Goal: Task Accomplishment & Management: Use online tool/utility

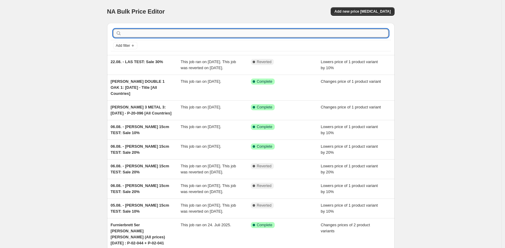
click at [159, 34] on input "text" at bounding box center [255, 33] width 265 height 8
type input "[PERSON_NAME] 4"
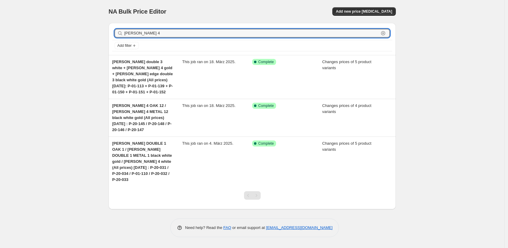
drag, startPoint x: 154, startPoint y: 32, endPoint x: 94, endPoint y: 29, distance: 59.9
click at [94, 29] on div "NA Bulk Price Editor. This page is ready NA Bulk Price Editor Add new price [ME…" at bounding box center [252, 124] width 504 height 248
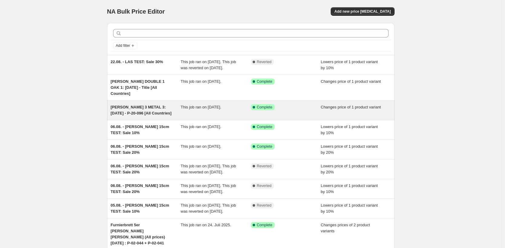
click at [173, 112] on div "[PERSON_NAME] 3 METAL 3: [DATE] - P-20-096 [All Countries]" at bounding box center [146, 110] width 70 height 12
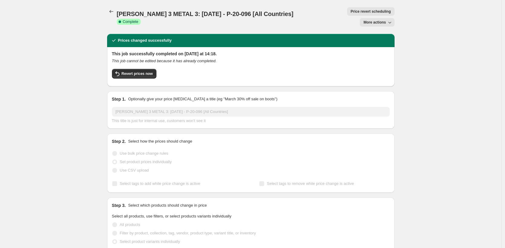
click at [366, 20] on span "More actions" at bounding box center [374, 22] width 22 height 5
click at [367, 26] on span "Copy to new job" at bounding box center [378, 24] width 28 height 5
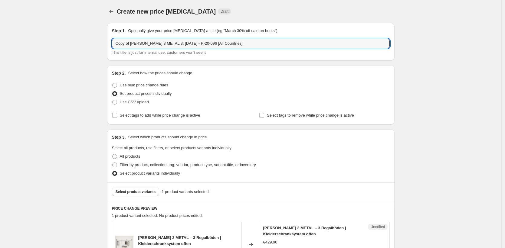
drag, startPoint x: 133, startPoint y: 44, endPoint x: 86, endPoint y: 41, distance: 47.3
drag, startPoint x: 142, startPoint y: 44, endPoint x: 125, endPoint y: 43, distance: 16.4
click at [125, 43] on input "[PERSON_NAME] 3 METAL 3: [DATE] - P-20-096 [All Countries]" at bounding box center [251, 44] width 278 height 10
drag, startPoint x: 156, startPoint y: 44, endPoint x: 141, endPoint y: 44, distance: 15.4
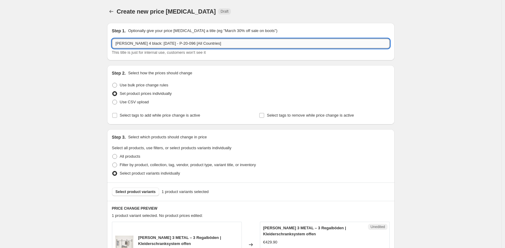
click at [141, 44] on input "[PERSON_NAME] 4 black: [DATE] - P-20-096 [All Countries]" at bounding box center [251, 44] width 278 height 10
drag, startPoint x: 180, startPoint y: 43, endPoint x: 161, endPoint y: 44, distance: 18.8
click at [161, 44] on input "[PERSON_NAME] 4 black: [DATE] - P-20-096 [All Countries]" at bounding box center [251, 44] width 278 height 10
paste input "01-084"
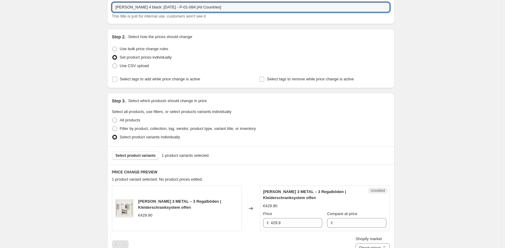
scroll to position [66, 0]
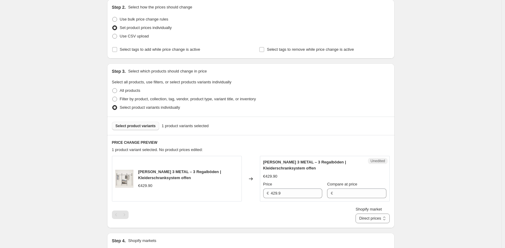
type input "[PERSON_NAME] 4 black: [DATE] - P-01-084 [All Countries]"
click at [140, 126] on span "Select product variants" at bounding box center [136, 126] width 40 height 5
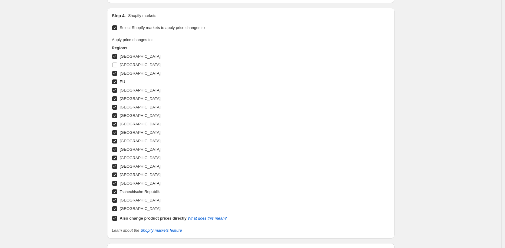
scroll to position [191, 0]
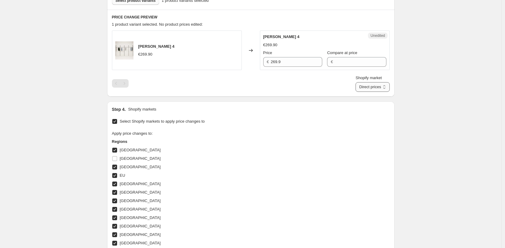
click at [385, 90] on select "Direct prices [GEOGRAPHIC_DATA] [GEOGRAPHIC_DATA] [GEOGRAPHIC_DATA] [GEOGRAPHIC…" at bounding box center [372, 87] width 34 height 10
select select "35946234122"
click at [363, 92] on select "Direct prices [GEOGRAPHIC_DATA] [GEOGRAPHIC_DATA] [GEOGRAPHIC_DATA] [GEOGRAPHIC…" at bounding box center [372, 87] width 34 height 10
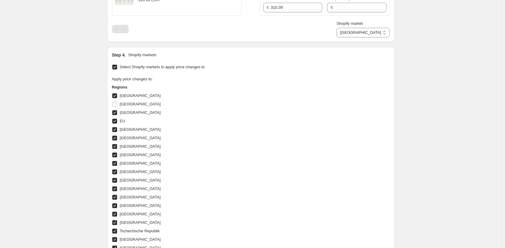
scroll to position [357, 0]
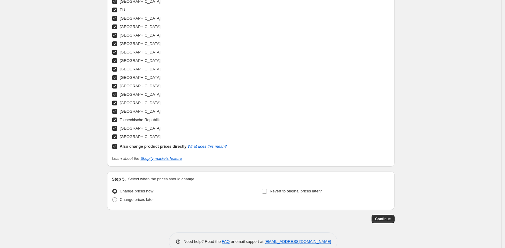
click at [117, 146] on input "Also change product prices directly What does this mean?" at bounding box center [114, 146] width 5 height 5
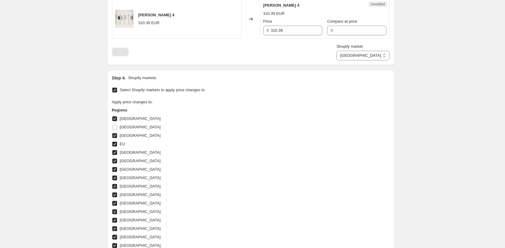
scroll to position [349, 0]
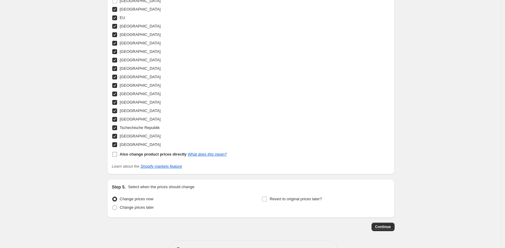
click at [116, 155] on input "Also change product prices directly What does this mean?" at bounding box center [114, 154] width 5 height 5
checkbox input "true"
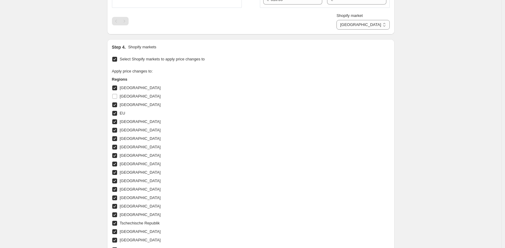
scroll to position [168, 0]
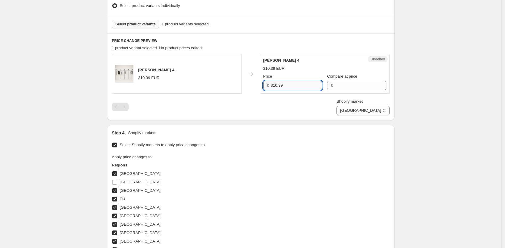
click at [288, 87] on input "310.39" at bounding box center [296, 86] width 51 height 10
type input "319.90"
click at [441, 116] on div "Create new price [MEDICAL_DATA]. This page is ready Create new price [MEDICAL_D…" at bounding box center [250, 140] width 501 height 617
click at [382, 112] on select "Direct prices [GEOGRAPHIC_DATA] [GEOGRAPHIC_DATA] [GEOGRAPHIC_DATA] [GEOGRAPHIC…" at bounding box center [362, 111] width 53 height 10
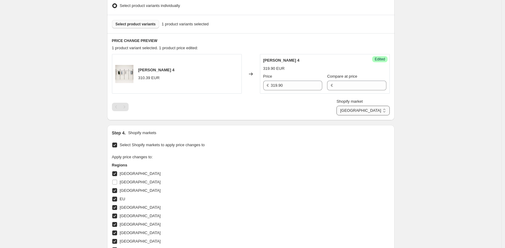
select select "35913892106"
click at [363, 116] on select "Direct prices [GEOGRAPHIC_DATA] [GEOGRAPHIC_DATA] [GEOGRAPHIC_DATA] [GEOGRAPHIC…" at bounding box center [362, 111] width 53 height 10
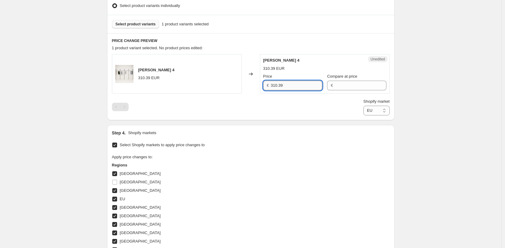
click at [292, 90] on input "310.39" at bounding box center [296, 86] width 51 height 10
paste input "9.90"
type input "319.90"
click at [367, 108] on select "Direct prices [GEOGRAPHIC_DATA] [GEOGRAPHIC_DATA] [GEOGRAPHIC_DATA] [GEOGRAPHIC…" at bounding box center [376, 111] width 26 height 10
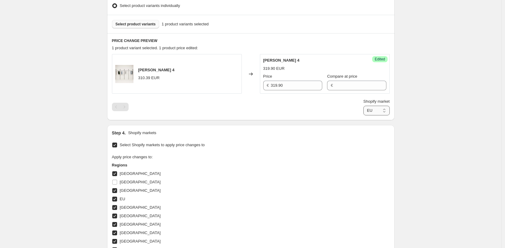
select select "49257644298"
click at [363, 116] on select "Direct prices [GEOGRAPHIC_DATA] [GEOGRAPHIC_DATA] [GEOGRAPHIC_DATA] [GEOGRAPHIC…" at bounding box center [376, 111] width 26 height 10
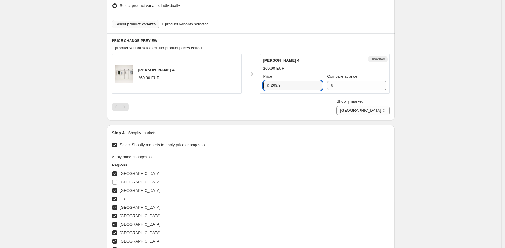
click at [293, 86] on input "269.9" at bounding box center [296, 86] width 51 height 10
paste input "319.90"
type input "319.90"
click at [379, 113] on select "Direct prices [GEOGRAPHIC_DATA] [GEOGRAPHIC_DATA] [GEOGRAPHIC_DATA] [GEOGRAPHIC…" at bounding box center [362, 111] width 53 height 10
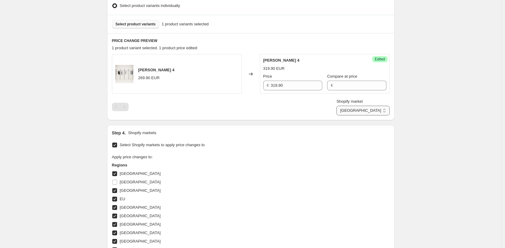
select select "35946004746"
click at [359, 116] on select "Direct prices [GEOGRAPHIC_DATA] [GEOGRAPHIC_DATA] [GEOGRAPHIC_DATA] [GEOGRAPHIC…" at bounding box center [362, 111] width 53 height 10
click at [281, 83] on input "310.39" at bounding box center [296, 86] width 51 height 10
paste input "9.90"
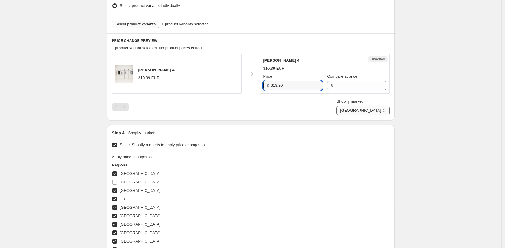
type input "319.90"
click at [368, 109] on select "Direct prices [GEOGRAPHIC_DATA] [GEOGRAPHIC_DATA] [GEOGRAPHIC_DATA] [GEOGRAPHIC…" at bounding box center [362, 111] width 53 height 10
select select "49252335882"
click at [354, 116] on select "Direct prices [GEOGRAPHIC_DATA] [GEOGRAPHIC_DATA] [GEOGRAPHIC_DATA] [GEOGRAPHIC…" at bounding box center [362, 111] width 53 height 10
click at [296, 88] on input "269.9" at bounding box center [296, 86] width 51 height 10
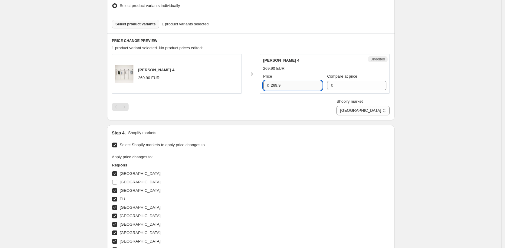
click at [296, 88] on input "269.9" at bounding box center [296, 86] width 51 height 10
paste input "319.90"
type input "319.90"
click at [371, 114] on select "Direct prices [GEOGRAPHIC_DATA] [GEOGRAPHIC_DATA] [GEOGRAPHIC_DATA] [GEOGRAPHIC…" at bounding box center [362, 111] width 53 height 10
select select "35945971978"
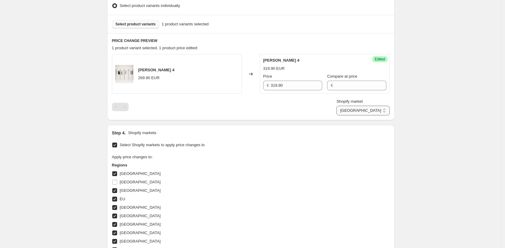
click at [363, 116] on select "Direct prices [GEOGRAPHIC_DATA] [GEOGRAPHIC_DATA] [GEOGRAPHIC_DATA] [GEOGRAPHIC…" at bounding box center [362, 111] width 53 height 10
click at [276, 85] on input "310.39" at bounding box center [296, 86] width 51 height 10
paste input "9.90"
type input "319.90"
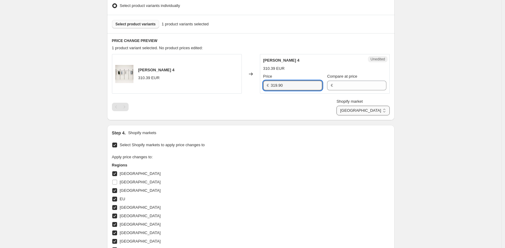
click at [376, 111] on select "Direct prices [GEOGRAPHIC_DATA] [GEOGRAPHIC_DATA] [GEOGRAPHIC_DATA] [GEOGRAPHIC…" at bounding box center [362, 111] width 53 height 10
select select "35946037514"
click at [356, 116] on select "Direct prices [GEOGRAPHIC_DATA] [GEOGRAPHIC_DATA] [GEOGRAPHIC_DATA] [GEOGRAPHIC…" at bounding box center [362, 111] width 53 height 10
click at [295, 82] on input "310.39" at bounding box center [296, 86] width 51 height 10
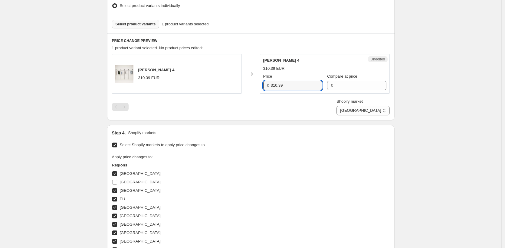
paste input "9.90"
type input "319.90"
click at [366, 113] on select "Direct prices [GEOGRAPHIC_DATA] [GEOGRAPHIC_DATA] [GEOGRAPHIC_DATA] [GEOGRAPHIC…" at bounding box center [362, 111] width 53 height 10
select select "49257349386"
click at [363, 116] on select "Direct prices [GEOGRAPHIC_DATA] [GEOGRAPHIC_DATA] [GEOGRAPHIC_DATA] [GEOGRAPHIC…" at bounding box center [362, 111] width 53 height 10
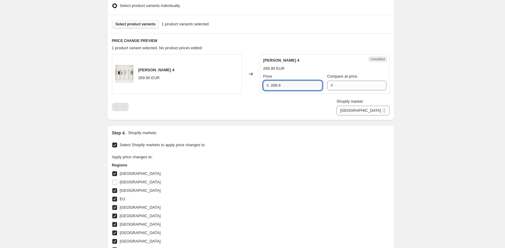
click at [280, 82] on input "269.9" at bounding box center [296, 86] width 51 height 10
paste input "319.90"
type input "319.90"
click at [375, 110] on select "Direct prices [GEOGRAPHIC_DATA] [GEOGRAPHIC_DATA] [GEOGRAPHIC_DATA] [GEOGRAPHIC…" at bounding box center [362, 111] width 53 height 10
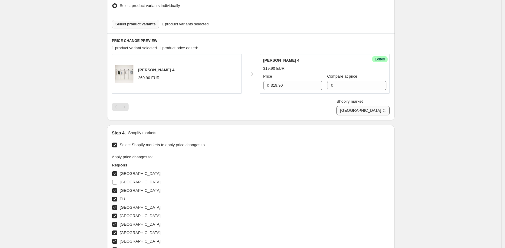
select select "35946266890"
click at [363, 116] on select "Direct prices [GEOGRAPHIC_DATA] [GEOGRAPHIC_DATA] [GEOGRAPHIC_DATA] [GEOGRAPHIC…" at bounding box center [362, 111] width 53 height 10
drag, startPoint x: 300, startPoint y: 86, endPoint x: 256, endPoint y: 79, distance: 44.5
click at [256, 79] on div "[PERSON_NAME] 4 310.39 EUR Changed to Unedited [PERSON_NAME] 4 310.39 EUR Price…" at bounding box center [251, 74] width 278 height 40
paste input "9.90"
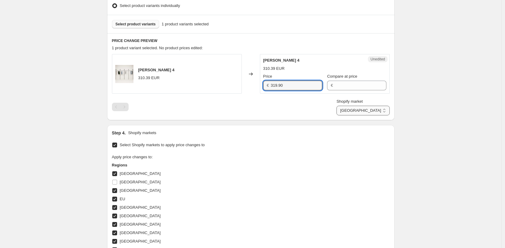
type input "319.90"
click at [379, 108] on select "Direct prices [GEOGRAPHIC_DATA] [GEOGRAPHIC_DATA] [GEOGRAPHIC_DATA] [GEOGRAPHIC…" at bounding box center [362, 111] width 53 height 10
select select "35913924874"
click at [359, 116] on select "Direct prices [GEOGRAPHIC_DATA] [GEOGRAPHIC_DATA] [GEOGRAPHIC_DATA] [GEOGRAPHIC…" at bounding box center [362, 111] width 53 height 10
drag, startPoint x: 295, startPoint y: 88, endPoint x: 279, endPoint y: 87, distance: 15.1
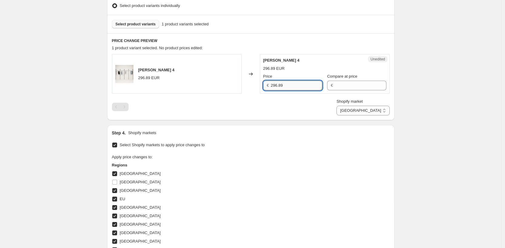
click at [277, 85] on input "296.89" at bounding box center [296, 86] width 51 height 10
paste input "319.90"
paste input "text"
drag, startPoint x: 299, startPoint y: 88, endPoint x: 239, endPoint y: 81, distance: 60.3
click at [239, 81] on div "[PERSON_NAME] 4 296.89 EUR Changed to Unedited [PERSON_NAME] 4 296.89 EUR Price…" at bounding box center [251, 74] width 278 height 40
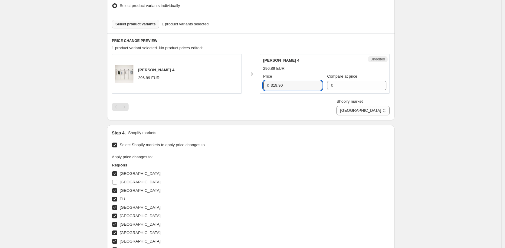
type input "319.90"
drag, startPoint x: 407, startPoint y: 99, endPoint x: 402, endPoint y: 110, distance: 11.8
click at [407, 100] on div "Create new price [MEDICAL_DATA]. This page is ready Create new price [MEDICAL_D…" at bounding box center [250, 140] width 501 height 617
click at [380, 112] on select "Direct prices [GEOGRAPHIC_DATA] [GEOGRAPHIC_DATA] [GEOGRAPHIC_DATA] [GEOGRAPHIC…" at bounding box center [362, 111] width 53 height 10
select select "43257594122"
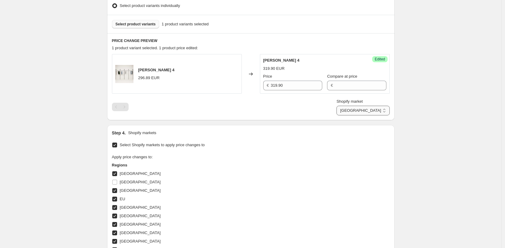
click at [360, 116] on select "Direct prices [GEOGRAPHIC_DATA] [GEOGRAPHIC_DATA] [GEOGRAPHIC_DATA] [GEOGRAPHIC…" at bounding box center [362, 111] width 53 height 10
click at [298, 85] on input "2045.5289803662242" at bounding box center [297, 86] width 50 height 10
type input "2529"
click at [417, 100] on div "Create new price [MEDICAL_DATA]. This page is ready Create new price [MEDICAL_D…" at bounding box center [250, 140] width 501 height 617
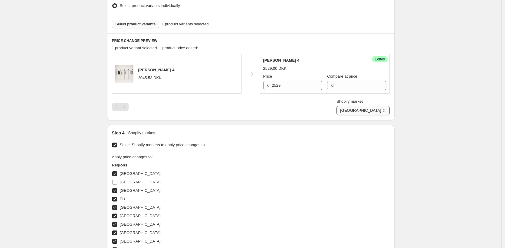
click at [377, 113] on select "Direct prices [GEOGRAPHIC_DATA] [GEOGRAPHIC_DATA] [GEOGRAPHIC_DATA] [GEOGRAPHIC…" at bounding box center [362, 111] width 53 height 10
select select "49252303114"
click at [360, 116] on select "Direct prices [GEOGRAPHIC_DATA] [GEOGRAPHIC_DATA] [GEOGRAPHIC_DATA] [GEOGRAPHIC…" at bounding box center [362, 111] width 53 height 10
click at [308, 83] on input "3230.962355143883" at bounding box center [297, 86] width 50 height 10
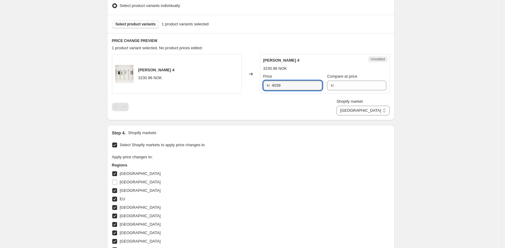
type input "4039"
click at [425, 106] on div "Create new price [MEDICAL_DATA]. This page is ready Create new price [MEDICAL_D…" at bounding box center [250, 140] width 501 height 617
click at [386, 110] on select "Direct prices [GEOGRAPHIC_DATA] [GEOGRAPHIC_DATA] [GEOGRAPHIC_DATA] [GEOGRAPHIC…" at bounding box center [362, 111] width 53 height 10
select select "44439634186"
click at [363, 116] on select "Direct prices [GEOGRAPHIC_DATA] [GEOGRAPHIC_DATA] [GEOGRAPHIC_DATA] [GEOGRAPHIC…" at bounding box center [362, 111] width 53 height 10
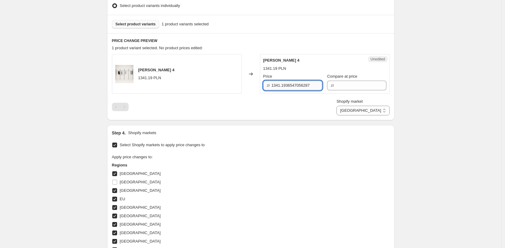
click at [291, 85] on input "1341.1936547056287" at bounding box center [296, 86] width 51 height 10
type input "1429.90"
click at [485, 98] on div "Create new price [MEDICAL_DATA]. This page is ready Create new price [MEDICAL_D…" at bounding box center [250, 140] width 501 height 617
click at [386, 112] on select "Direct prices [GEOGRAPHIC_DATA] [GEOGRAPHIC_DATA] [GEOGRAPHIC_DATA] [GEOGRAPHIC…" at bounding box center [362, 111] width 53 height 10
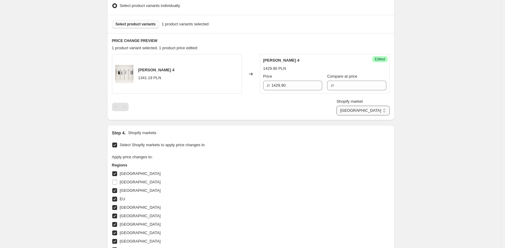
select select "49257611530"
click at [360, 116] on select "Direct prices [GEOGRAPHIC_DATA] [GEOGRAPHIC_DATA] [GEOGRAPHIC_DATA] [GEOGRAPHIC…" at bounding box center [362, 111] width 53 height 10
click at [286, 83] on input "1385.8546663172062" at bounding box center [297, 86] width 50 height 10
type input "1579"
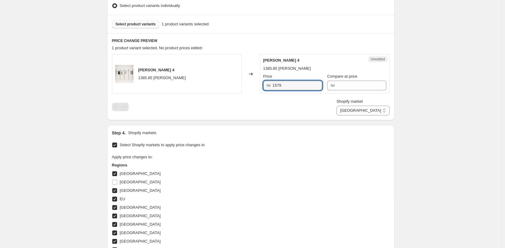
click at [458, 108] on div "Create new price [MEDICAL_DATA]. This page is ready Create new price [MEDICAL_D…" at bounding box center [250, 140] width 501 height 617
click at [380, 110] on select "Direct prices [GEOGRAPHIC_DATA] [GEOGRAPHIC_DATA] [GEOGRAPHIC_DATA] [GEOGRAPHIC…" at bounding box center [362, 111] width 53 height 10
select select "49255907594"
click at [360, 116] on select "Direct prices [GEOGRAPHIC_DATA] [GEOGRAPHIC_DATA] [GEOGRAPHIC_DATA] [GEOGRAPHIC…" at bounding box center [362, 111] width 53 height 10
click at [281, 88] on input "3047.425152123941" at bounding box center [297, 86] width 50 height 10
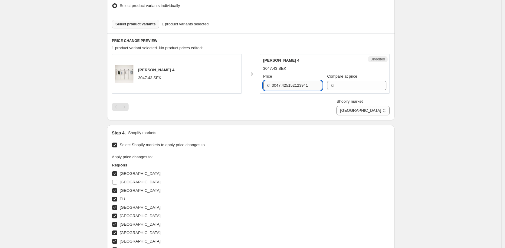
click at [281, 88] on input "3047.425152123941" at bounding box center [297, 86] width 50 height 10
type input "3879"
click at [398, 118] on div "Create new price [MEDICAL_DATA]. This page is ready Create new price [MEDICAL_D…" at bounding box center [251, 140] width 302 height 617
click at [386, 112] on select "Direct prices [GEOGRAPHIC_DATA] [GEOGRAPHIC_DATA] [GEOGRAPHIC_DATA] [GEOGRAPHIC…" at bounding box center [362, 111] width 53 height 10
select select "520224822"
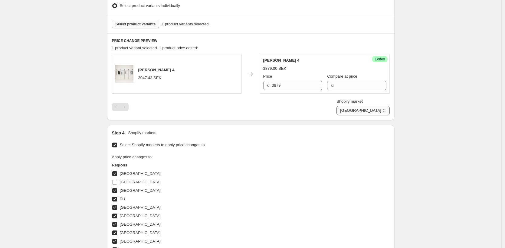
click at [363, 116] on select "Direct prices [GEOGRAPHIC_DATA] [GEOGRAPHIC_DATA] [GEOGRAPHIC_DATA] [GEOGRAPHIC…" at bounding box center [362, 111] width 53 height 10
click at [278, 86] on input "333.2630616993685" at bounding box center [299, 86] width 46 height 10
type input "309.90"
click at [423, 99] on div "Create new price [MEDICAL_DATA]. This page is ready Create new price [MEDICAL_D…" at bounding box center [250, 140] width 501 height 617
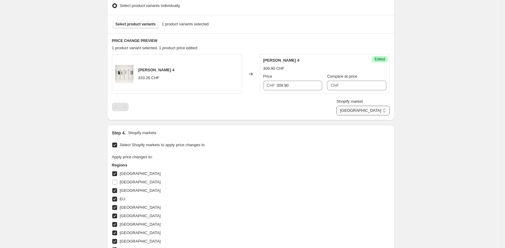
click at [377, 114] on select "Direct prices [GEOGRAPHIC_DATA] [GEOGRAPHIC_DATA] [GEOGRAPHIC_DATA] [GEOGRAPHIC…" at bounding box center [362, 111] width 53 height 10
select select "49252368650"
click at [336, 116] on select "Direct prices [GEOGRAPHIC_DATA] [GEOGRAPHIC_DATA] [GEOGRAPHIC_DATA] [GEOGRAPHIC…" at bounding box center [362, 111] width 53 height 10
click at [304, 88] on input "6710.092358533095" at bounding box center [297, 86] width 49 height 10
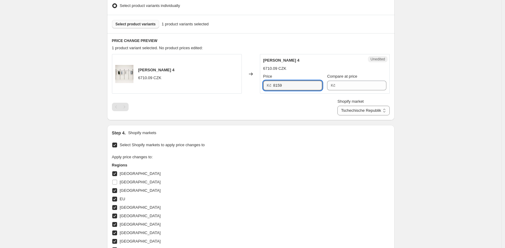
type input "8159"
click at [446, 124] on div "Create new price [MEDICAL_DATA]. This page is ready Create new price [MEDICAL_D…" at bounding box center [250, 140] width 501 height 617
click at [364, 109] on select "Direct prices [GEOGRAPHIC_DATA] [GEOGRAPHIC_DATA] [GEOGRAPHIC_DATA] [GEOGRAPHIC…" at bounding box center [363, 111] width 52 height 10
select select "35913990410"
click at [337, 116] on select "Direct prices [GEOGRAPHIC_DATA] [GEOGRAPHIC_DATA] [GEOGRAPHIC_DATA] [GEOGRAPHIC…" at bounding box center [363, 111] width 52 height 10
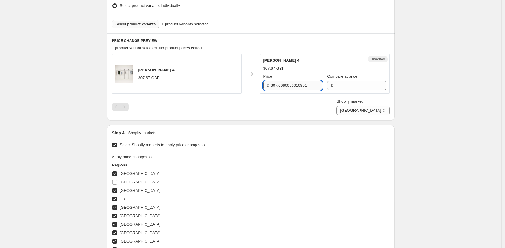
click at [291, 83] on input "307.6686056010901" at bounding box center [296, 86] width 51 height 10
type input "309.90"
click at [456, 111] on div "Create new price [MEDICAL_DATA]. This page is ready Create new price [MEDICAL_D…" at bounding box center [250, 140] width 501 height 617
click at [383, 112] on select "Direct prices [GEOGRAPHIC_DATA] [GEOGRAPHIC_DATA] [GEOGRAPHIC_DATA] [GEOGRAPHIC…" at bounding box center [362, 111] width 53 height 10
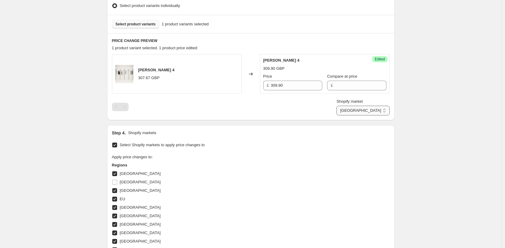
select select "35913924874"
click at [359, 116] on select "Direct prices [GEOGRAPHIC_DATA] [GEOGRAPHIC_DATA] [GEOGRAPHIC_DATA] [GEOGRAPHIC…" at bounding box center [362, 111] width 53 height 10
click at [476, 157] on div "Create new price [MEDICAL_DATA]. This page is ready Create new price [MEDICAL_D…" at bounding box center [250, 140] width 501 height 617
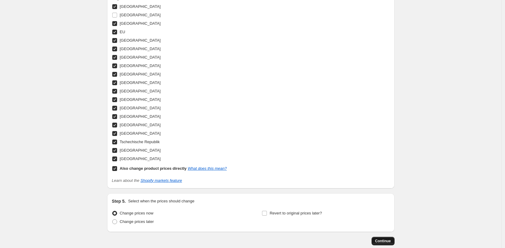
click at [386, 241] on span "Continue" at bounding box center [383, 241] width 16 height 5
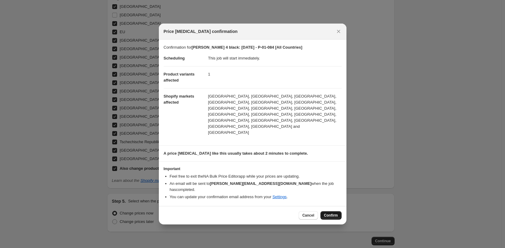
click at [334, 211] on button "Confirm" at bounding box center [330, 215] width 21 height 8
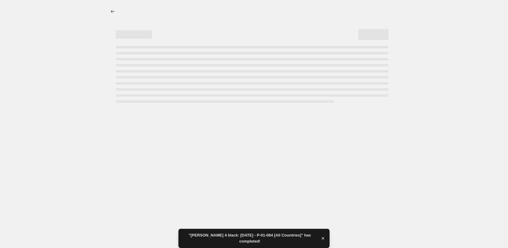
select select "35913924874"
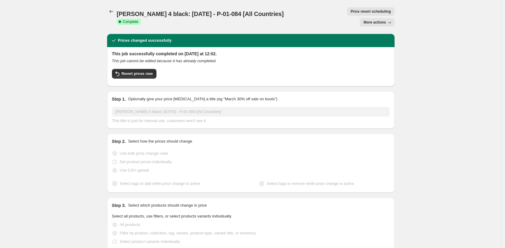
click at [369, 20] on span "More actions" at bounding box center [374, 22] width 22 height 5
click at [370, 27] on button "Copy to new job" at bounding box center [381, 24] width 37 height 10
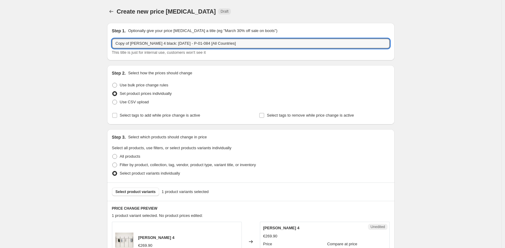
drag, startPoint x: 134, startPoint y: 44, endPoint x: 91, endPoint y: 44, distance: 42.3
click at [128, 43] on input "[PERSON_NAME] 4 black: [DATE] - P-01-084 [All Countries]" at bounding box center [251, 44] width 278 height 10
click at [195, 43] on input "[PERSON_NAME] DOUBLE 4 black: [DATE] - P-01-084 [All Countries]" at bounding box center [251, 44] width 278 height 10
type input "[PERSON_NAME] DOUBLE 4 black: [DATE] - P-01-085 [All Countries]"
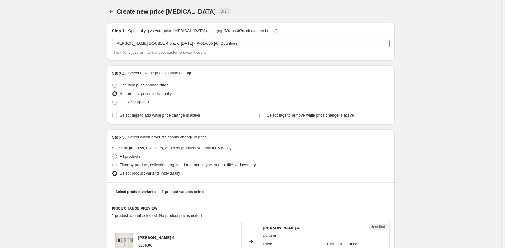
click at [142, 191] on span "Select product variants" at bounding box center [136, 192] width 40 height 5
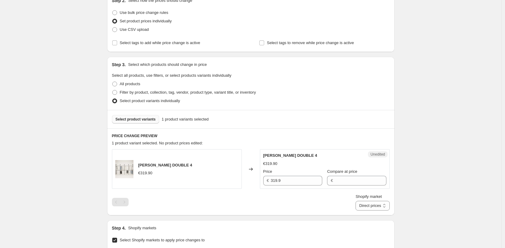
scroll to position [166, 0]
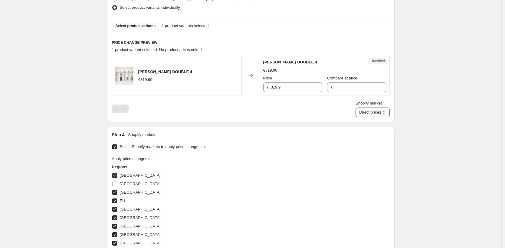
click at [370, 112] on select "Direct prices [GEOGRAPHIC_DATA] [GEOGRAPHIC_DATA] [GEOGRAPHIC_DATA] [GEOGRAPHIC…" at bounding box center [372, 113] width 34 height 10
select select "35946234122"
click at [363, 117] on select "Direct prices [GEOGRAPHIC_DATA] [GEOGRAPHIC_DATA] [GEOGRAPHIC_DATA] [GEOGRAPHIC…" at bounding box center [372, 113] width 34 height 10
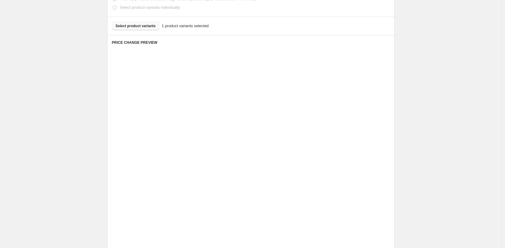
scroll to position [190, 0]
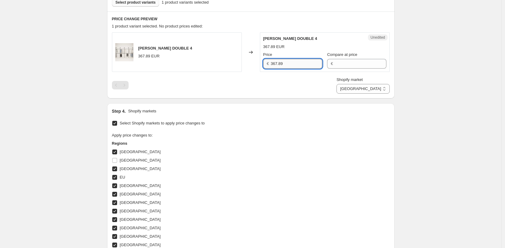
drag, startPoint x: 285, startPoint y: 65, endPoint x: 275, endPoint y: 64, distance: 10.0
click at [275, 64] on input "367.89" at bounding box center [296, 64] width 51 height 10
type input "379.90"
drag, startPoint x: 429, startPoint y: 90, endPoint x: 381, endPoint y: 93, distance: 48.5
click at [429, 90] on div "Create new price [MEDICAL_DATA]. This page is ready Create new price [MEDICAL_D…" at bounding box center [250, 118] width 501 height 617
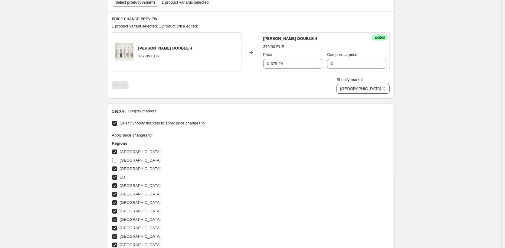
click at [381, 93] on select "Direct prices [GEOGRAPHIC_DATA] [GEOGRAPHIC_DATA] [GEOGRAPHIC_DATA] [GEOGRAPHIC…" at bounding box center [362, 89] width 53 height 10
select select "35913892106"
click at [363, 94] on select "Direct prices [GEOGRAPHIC_DATA] [GEOGRAPHIC_DATA] [GEOGRAPHIC_DATA] [GEOGRAPHIC…" at bounding box center [362, 89] width 53 height 10
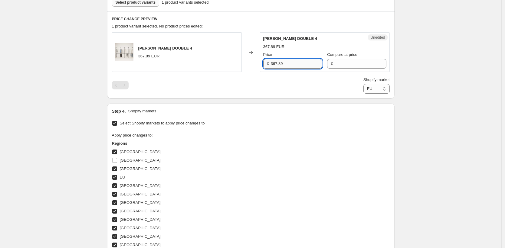
click at [301, 65] on input "367.89" at bounding box center [296, 64] width 51 height 10
paste input "79.90"
type input "379.90"
drag, startPoint x: 436, startPoint y: 101, endPoint x: 386, endPoint y: 91, distance: 51.3
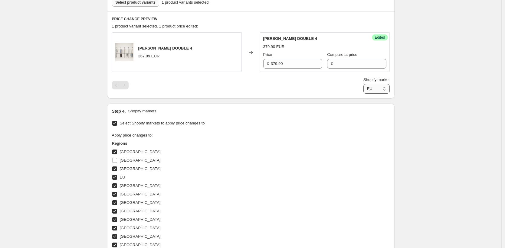
click at [436, 102] on div "Create new price [MEDICAL_DATA]. This page is ready Create new price [MEDICAL_D…" at bounding box center [250, 118] width 501 height 617
click at [378, 89] on select "Direct prices [GEOGRAPHIC_DATA] [GEOGRAPHIC_DATA] [GEOGRAPHIC_DATA] [GEOGRAPHIC…" at bounding box center [376, 89] width 26 height 10
select select "49257644298"
click at [363, 94] on select "Direct prices [GEOGRAPHIC_DATA] [GEOGRAPHIC_DATA] [GEOGRAPHIC_DATA] [GEOGRAPHIC…" at bounding box center [376, 89] width 26 height 10
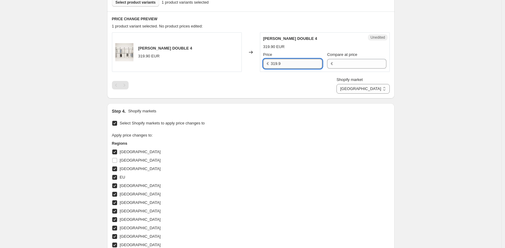
click at [285, 63] on input "319.9" at bounding box center [296, 64] width 51 height 10
paste input "79.90"
type input "379.90"
click at [368, 88] on select "Direct prices [GEOGRAPHIC_DATA] [GEOGRAPHIC_DATA] [GEOGRAPHIC_DATA] [GEOGRAPHIC…" at bounding box center [362, 89] width 53 height 10
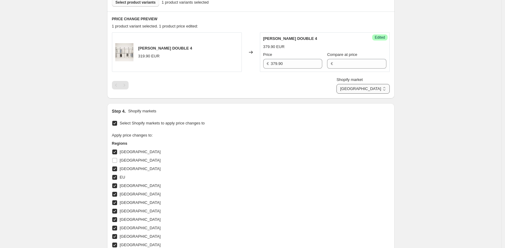
select select "35946004746"
click at [359, 94] on select "Direct prices [GEOGRAPHIC_DATA] [GEOGRAPHIC_DATA] [GEOGRAPHIC_DATA] [GEOGRAPHIC…" at bounding box center [362, 89] width 53 height 10
click at [286, 61] on input "367.89" at bounding box center [296, 64] width 51 height 10
paste input "79.90"
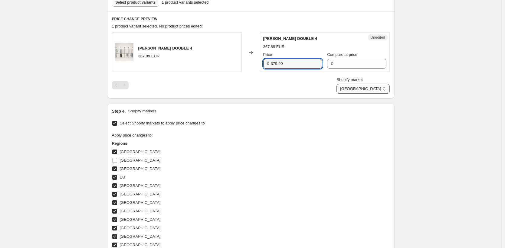
type input "379.90"
click at [368, 85] on select "Direct prices [GEOGRAPHIC_DATA] [GEOGRAPHIC_DATA] [GEOGRAPHIC_DATA] [GEOGRAPHIC…" at bounding box center [362, 89] width 53 height 10
select select "49252335882"
click at [354, 94] on select "Direct prices [GEOGRAPHIC_DATA] [GEOGRAPHIC_DATA] [GEOGRAPHIC_DATA] [GEOGRAPHIC…" at bounding box center [362, 89] width 53 height 10
click at [293, 63] on input "319.9" at bounding box center [296, 64] width 51 height 10
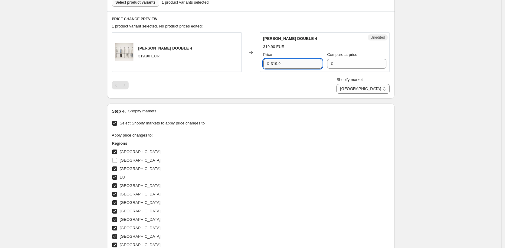
click at [293, 63] on input "319.9" at bounding box center [296, 64] width 51 height 10
paste input "79.90"
type input "379.90"
click at [363, 90] on select "Direct prices [GEOGRAPHIC_DATA] [GEOGRAPHIC_DATA] [GEOGRAPHIC_DATA] [GEOGRAPHIC…" at bounding box center [362, 89] width 53 height 10
select select "35945971978"
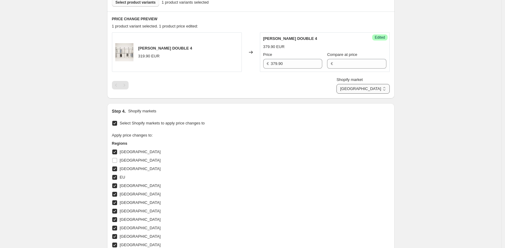
click at [363, 94] on select "Direct prices [GEOGRAPHIC_DATA] [GEOGRAPHIC_DATA] [GEOGRAPHIC_DATA] [GEOGRAPHIC…" at bounding box center [362, 89] width 53 height 10
click at [288, 62] on input "367.89" at bounding box center [296, 64] width 51 height 10
paste input "79.90"
type input "379.90"
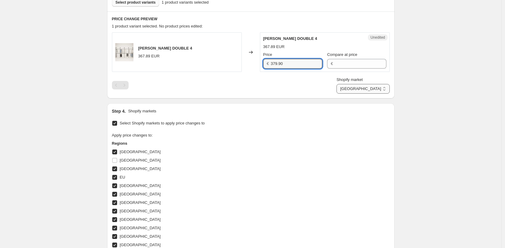
click at [372, 88] on select "Direct prices [GEOGRAPHIC_DATA] [GEOGRAPHIC_DATA] [GEOGRAPHIC_DATA] [GEOGRAPHIC…" at bounding box center [362, 89] width 53 height 10
select select "35946037514"
click at [356, 94] on select "Direct prices [GEOGRAPHIC_DATA] [GEOGRAPHIC_DATA] [GEOGRAPHIC_DATA] [GEOGRAPHIC…" at bounding box center [362, 89] width 53 height 10
click at [285, 63] on input "367.89" at bounding box center [296, 64] width 51 height 10
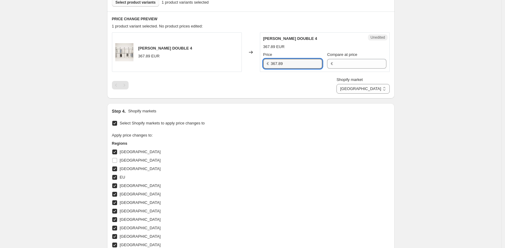
paste input "79.90"
type input "379.90"
click at [361, 86] on select "Direct prices [GEOGRAPHIC_DATA] [GEOGRAPHIC_DATA] [GEOGRAPHIC_DATA] [GEOGRAPHIC…" at bounding box center [362, 89] width 53 height 10
select select "49257349386"
click at [363, 94] on select "Direct prices [GEOGRAPHIC_DATA] [GEOGRAPHIC_DATA] [GEOGRAPHIC_DATA] [GEOGRAPHIC…" at bounding box center [362, 89] width 53 height 10
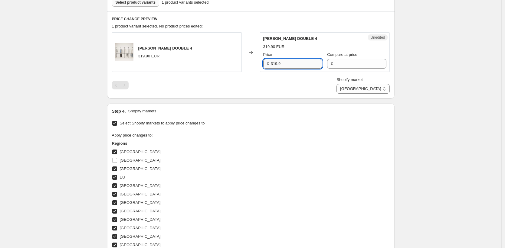
click at [304, 67] on input "319.9" at bounding box center [296, 64] width 51 height 10
paste input "79.90"
type input "379.90"
click at [373, 90] on select "Direct prices [GEOGRAPHIC_DATA] [GEOGRAPHIC_DATA] [GEOGRAPHIC_DATA] [GEOGRAPHIC…" at bounding box center [362, 89] width 53 height 10
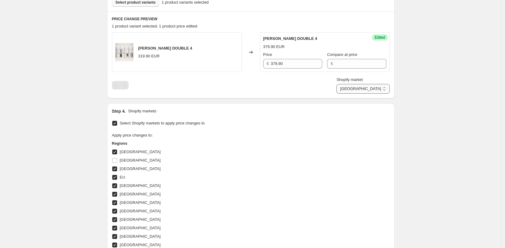
select select "35946266890"
click at [363, 94] on select "Direct prices [GEOGRAPHIC_DATA] [GEOGRAPHIC_DATA] [GEOGRAPHIC_DATA] [GEOGRAPHIC…" at bounding box center [362, 89] width 53 height 10
click at [289, 67] on input "367.89" at bounding box center [296, 64] width 51 height 10
paste input "79.90"
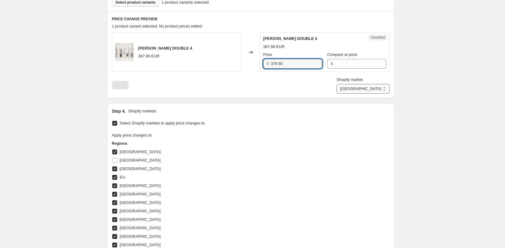
type input "379.90"
click at [367, 87] on select "Direct prices [GEOGRAPHIC_DATA] [GEOGRAPHIC_DATA] [GEOGRAPHIC_DATA] [GEOGRAPHIC…" at bounding box center [362, 89] width 53 height 10
select select "35913924874"
click at [359, 94] on select "Direct prices [GEOGRAPHIC_DATA] [GEOGRAPHIC_DATA] [GEOGRAPHIC_DATA] [GEOGRAPHIC…" at bounding box center [362, 89] width 53 height 10
drag, startPoint x: 302, startPoint y: 64, endPoint x: 248, endPoint y: 57, distance: 54.3
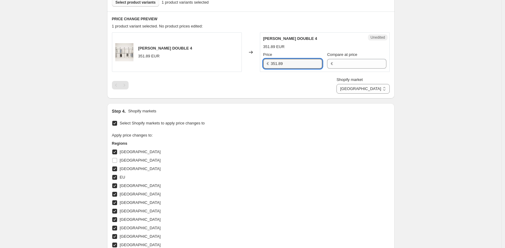
click at [248, 57] on div "[PERSON_NAME] DOUBLE 4 351.89 EUR Changed to Unedited [PERSON_NAME] DOUBLE 4 35…" at bounding box center [251, 52] width 278 height 40
paste input "79.90"
type input "379.90"
click at [413, 88] on div "Create new price [MEDICAL_DATA]. This page is ready Create new price [MEDICAL_D…" at bounding box center [250, 118] width 501 height 617
click at [373, 88] on select "Direct prices [GEOGRAPHIC_DATA] [GEOGRAPHIC_DATA] [GEOGRAPHIC_DATA] [GEOGRAPHIC…" at bounding box center [362, 89] width 53 height 10
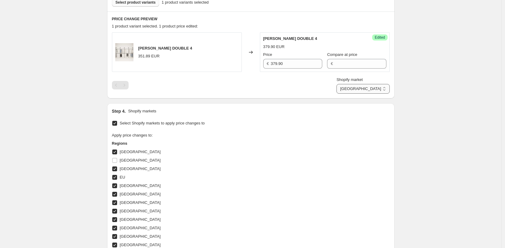
select select "43257594122"
click at [360, 94] on select "Direct prices [GEOGRAPHIC_DATA] [GEOGRAPHIC_DATA] [GEOGRAPHIC_DATA] [GEOGRAPHIC…" at bounding box center [362, 89] width 53 height 10
click at [284, 63] on input "2424.4709922903116" at bounding box center [297, 64] width 50 height 10
type input "2989"
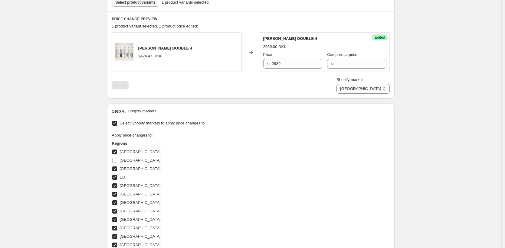
click at [458, 101] on div "Create new price [MEDICAL_DATA]. This page is ready Create new price [MEDICAL_D…" at bounding box center [250, 118] width 501 height 617
click at [381, 90] on select "Direct prices [GEOGRAPHIC_DATA] [GEOGRAPHIC_DATA] [GEOGRAPHIC_DATA] [GEOGRAPHIC…" at bounding box center [362, 89] width 53 height 10
select select "49252303114"
click at [360, 94] on select "Direct prices [GEOGRAPHIC_DATA] [GEOGRAPHIC_DATA] [GEOGRAPHIC_DATA] [GEOGRAPHIC…" at bounding box center [362, 89] width 53 height 10
click at [301, 63] on input "3829.510401669241" at bounding box center [297, 64] width 50 height 10
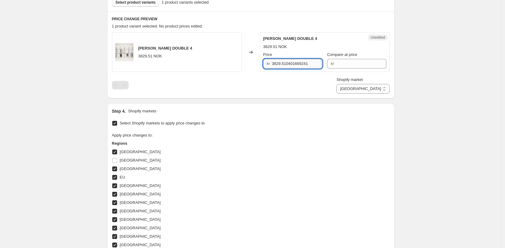
click at [301, 63] on input "3829.510401669241" at bounding box center [297, 64] width 50 height 10
type input "4789"
click at [429, 104] on div "Create new price [MEDICAL_DATA]. This page is ready Create new price [MEDICAL_D…" at bounding box center [250, 118] width 501 height 617
click at [380, 93] on select "Direct prices [GEOGRAPHIC_DATA] [GEOGRAPHIC_DATA] [GEOGRAPHIC_DATA] [GEOGRAPHIC…" at bounding box center [362, 89] width 53 height 10
select select "44439634186"
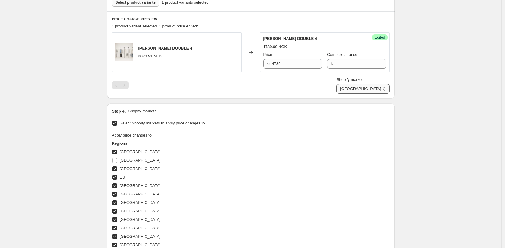
click at [363, 94] on select "Direct prices [GEOGRAPHIC_DATA] [GEOGRAPHIC_DATA] [GEOGRAPHIC_DATA] [GEOGRAPHIC…" at bounding box center [362, 89] width 53 height 10
click at [291, 63] on input "1589.6508702910976" at bounding box center [296, 64] width 51 height 10
type input "1689.90"
click at [399, 103] on div "Create new price [MEDICAL_DATA]. This page is ready Create new price [MEDICAL_D…" at bounding box center [251, 118] width 302 height 617
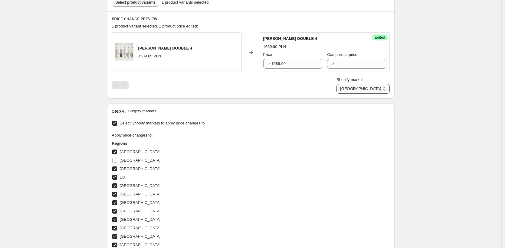
click at [385, 90] on select "Direct prices [GEOGRAPHIC_DATA] [GEOGRAPHIC_DATA] [GEOGRAPHIC_DATA] [GEOGRAPHIC…" at bounding box center [362, 89] width 53 height 10
select select "49257611530"
click at [360, 94] on select "Direct prices [GEOGRAPHIC_DATA] [GEOGRAPHIC_DATA] [GEOGRAPHIC_DATA] [GEOGRAPHIC…" at bounding box center [362, 89] width 53 height 10
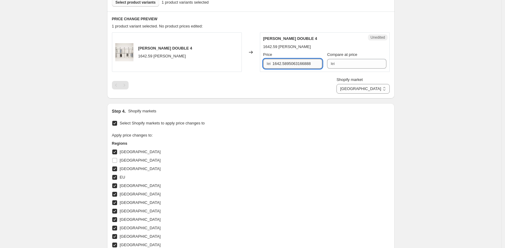
click at [306, 65] on input "1642.5895063166888" at bounding box center [297, 64] width 50 height 10
type input "1869"
click at [424, 96] on div "Create new price [MEDICAL_DATA]. This page is ready Create new price [MEDICAL_D…" at bounding box center [250, 118] width 501 height 617
click at [377, 86] on select "Direct prices [GEOGRAPHIC_DATA] [GEOGRAPHIC_DATA] [GEOGRAPHIC_DATA] [GEOGRAPHIC…" at bounding box center [362, 89] width 53 height 10
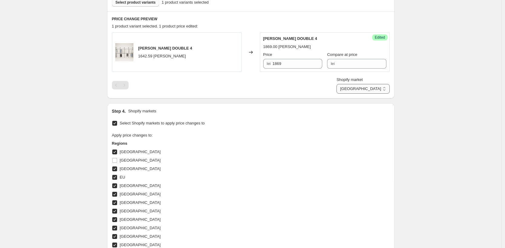
select select "49255907594"
click at [360, 94] on select "Direct prices [GEOGRAPHIC_DATA] [GEOGRAPHIC_DATA] [GEOGRAPHIC_DATA] [GEOGRAPHIC…" at bounding box center [362, 89] width 53 height 10
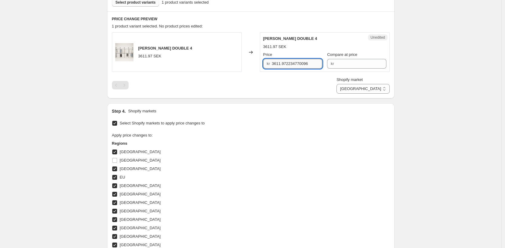
click at [289, 66] on input "3611.972234770096" at bounding box center [297, 64] width 50 height 10
type input "4599"
click at [426, 105] on div "Create new price [MEDICAL_DATA]. This page is ready Create new price [MEDICAL_D…" at bounding box center [250, 118] width 501 height 617
click at [383, 88] on select "Direct prices [GEOGRAPHIC_DATA] [GEOGRAPHIC_DATA] [GEOGRAPHIC_DATA] [GEOGRAPHIC…" at bounding box center [362, 89] width 53 height 10
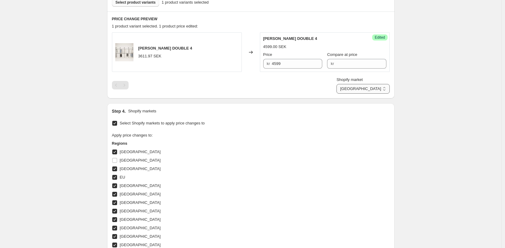
select select "520224822"
click at [363, 94] on select "Direct prices [GEOGRAPHIC_DATA] [GEOGRAPHIC_DATA] [GEOGRAPHIC_DATA] [GEOGRAPHIC…" at bounding box center [362, 89] width 53 height 10
click at [298, 64] on input "395.0013095132567" at bounding box center [299, 64] width 46 height 10
type input "359.90"
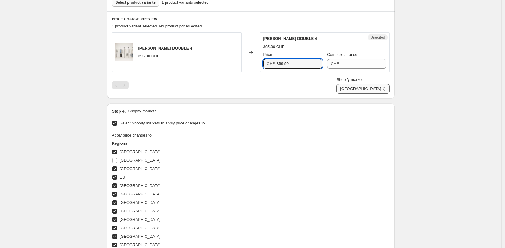
click at [367, 86] on select "Direct prices [GEOGRAPHIC_DATA] [GEOGRAPHIC_DATA] [GEOGRAPHIC_DATA] [GEOGRAPHIC…" at bounding box center [362, 89] width 53 height 10
select select "35913990410"
click at [337, 94] on select "Direct prices [GEOGRAPHIC_DATA] [GEOGRAPHIC_DATA] [GEOGRAPHIC_DATA] [GEOGRAPHIC…" at bounding box center [362, 89] width 53 height 10
click at [294, 65] on input "364.6653832226333" at bounding box center [296, 64] width 51 height 10
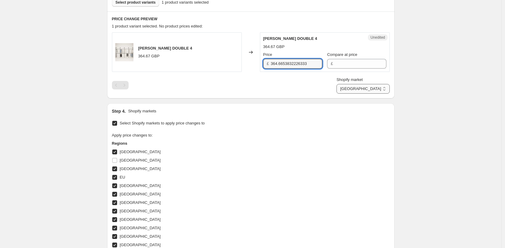
paste input "59.90"
type input "359.90"
click at [414, 94] on div "Create new price [MEDICAL_DATA]. This page is ready Create new price [MEDICAL_D…" at bounding box center [250, 118] width 501 height 617
click at [372, 93] on select "Direct prices [GEOGRAPHIC_DATA] [GEOGRAPHIC_DATA] [GEOGRAPHIC_DATA] [GEOGRAPHIC…" at bounding box center [362, 89] width 53 height 10
select select "49252368650"
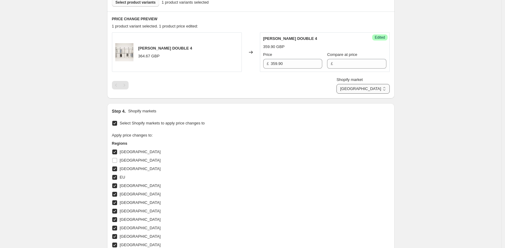
click at [336, 94] on select "Direct prices [GEOGRAPHIC_DATA] [GEOGRAPHIC_DATA] [GEOGRAPHIC_DATA] [GEOGRAPHIC…" at bounding box center [362, 89] width 53 height 10
click at [284, 62] on input "7953.162450888243" at bounding box center [297, 64] width 49 height 10
type input "9669"
click at [425, 90] on div "Create new price [MEDICAL_DATA]. This page is ready Create new price [MEDICAL_D…" at bounding box center [250, 118] width 501 height 617
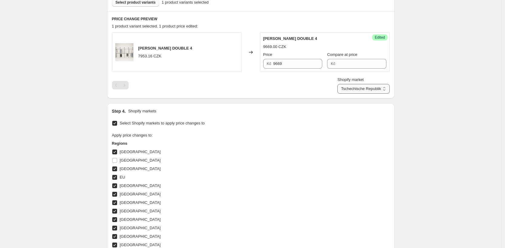
click at [367, 90] on select "Direct prices [GEOGRAPHIC_DATA] [GEOGRAPHIC_DATA] [GEOGRAPHIC_DATA] [GEOGRAPHIC…" at bounding box center [363, 89] width 52 height 10
click at [337, 94] on select "Direct prices [GEOGRAPHIC_DATA] [GEOGRAPHIC_DATA] [GEOGRAPHIC_DATA] [GEOGRAPHIC…" at bounding box center [363, 89] width 52 height 10
click at [367, 87] on select "Direct prices [GEOGRAPHIC_DATA] [GEOGRAPHIC_DATA] [GEOGRAPHIC_DATA] [GEOGRAPHIC…" at bounding box center [362, 89] width 53 height 10
select select "35913924874"
click at [359, 94] on select "Direct prices [GEOGRAPHIC_DATA] [GEOGRAPHIC_DATA] [GEOGRAPHIC_DATA] [GEOGRAPHIC…" at bounding box center [362, 89] width 53 height 10
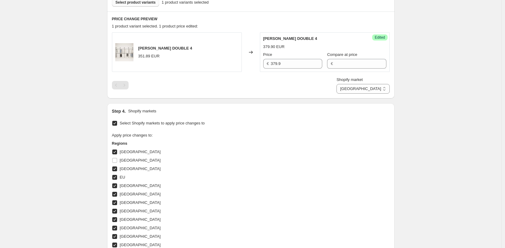
click at [443, 138] on div "Create new price [MEDICAL_DATA]. This page is ready Create new price [MEDICAL_D…" at bounding box center [250, 118] width 501 height 617
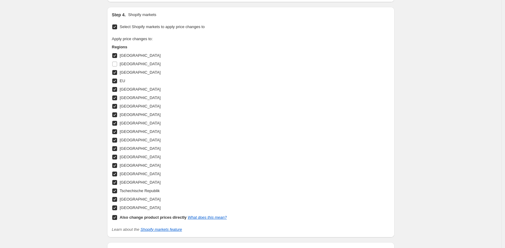
scroll to position [369, 0]
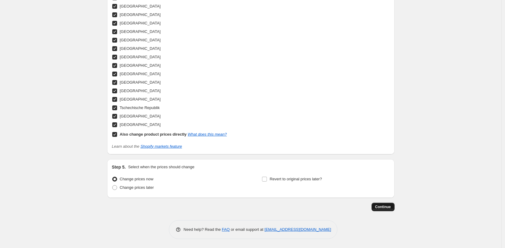
click at [389, 205] on span "Continue" at bounding box center [383, 207] width 16 height 5
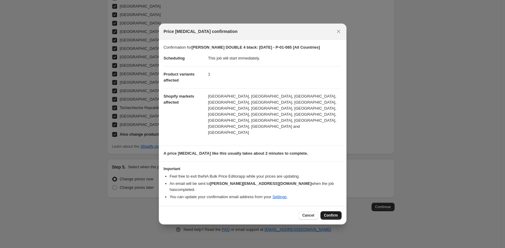
click at [329, 213] on span "Confirm" at bounding box center [331, 215] width 14 height 5
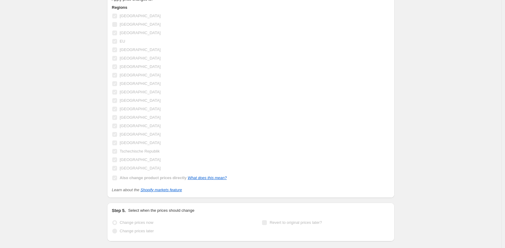
scroll to position [385, 0]
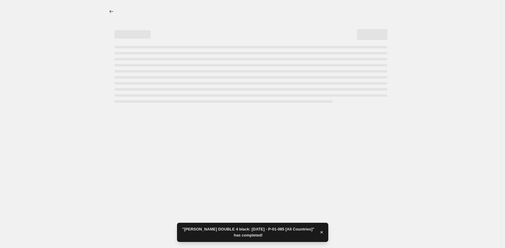
select select "35913924874"
